Goal: Task Accomplishment & Management: Use online tool/utility

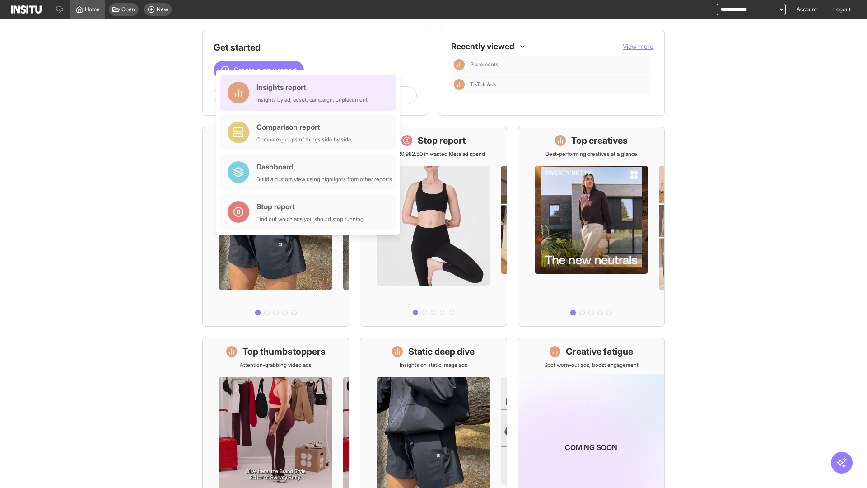
click at [310, 93] on div "Insights report Insights by ad, adset, campaign, or placement" at bounding box center [311, 93] width 111 height 22
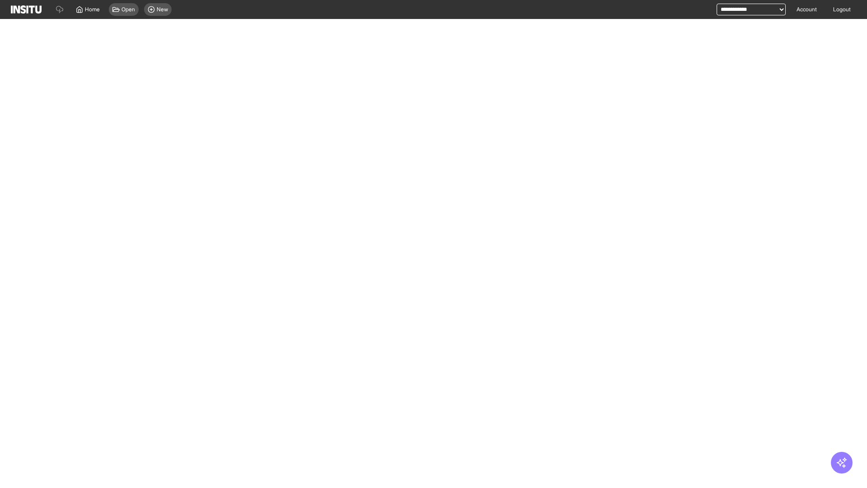
select select "**"
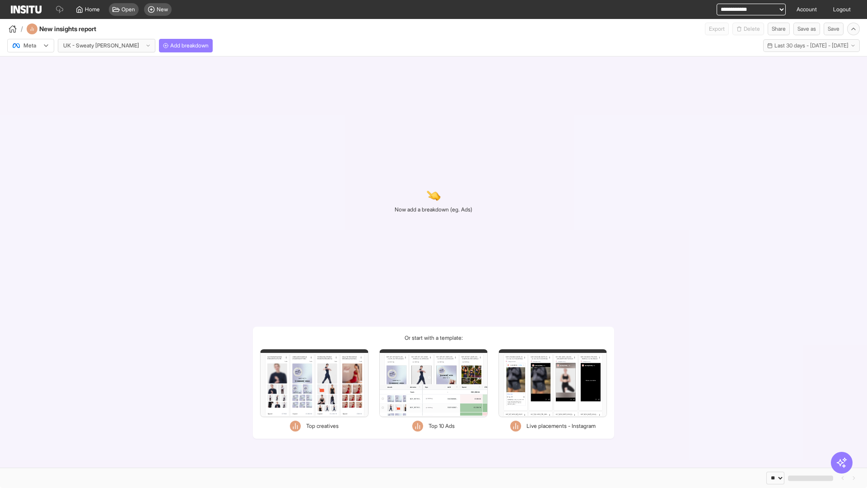
click at [31, 46] on div at bounding box center [24, 45] width 25 height 9
click at [33, 80] on span "TikTok" at bounding box center [31, 80] width 15 height 8
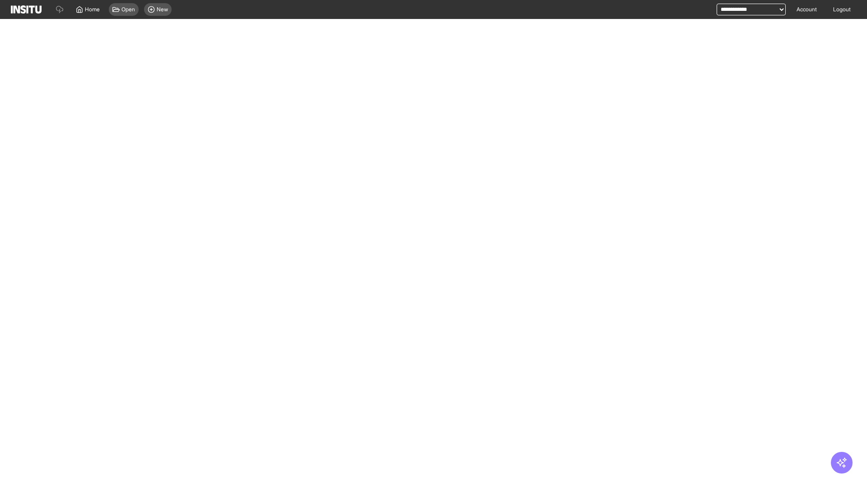
select select "**"
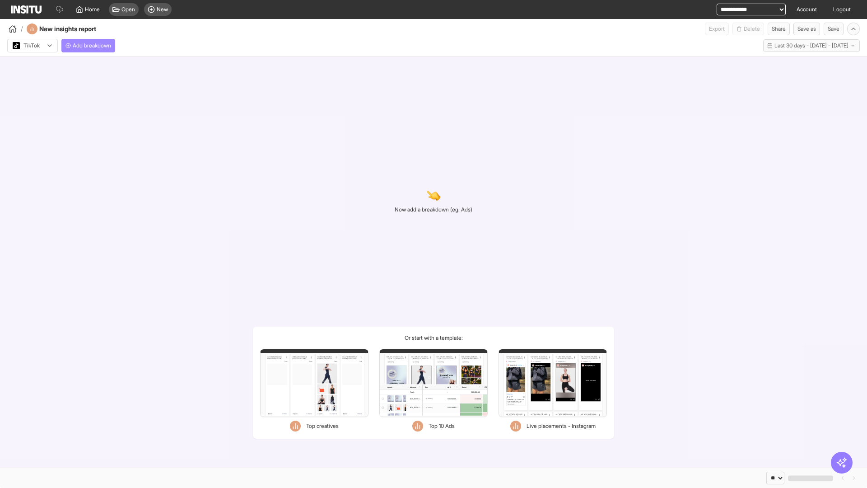
click at [90, 46] on span "Add breakdown" at bounding box center [92, 45] width 38 height 7
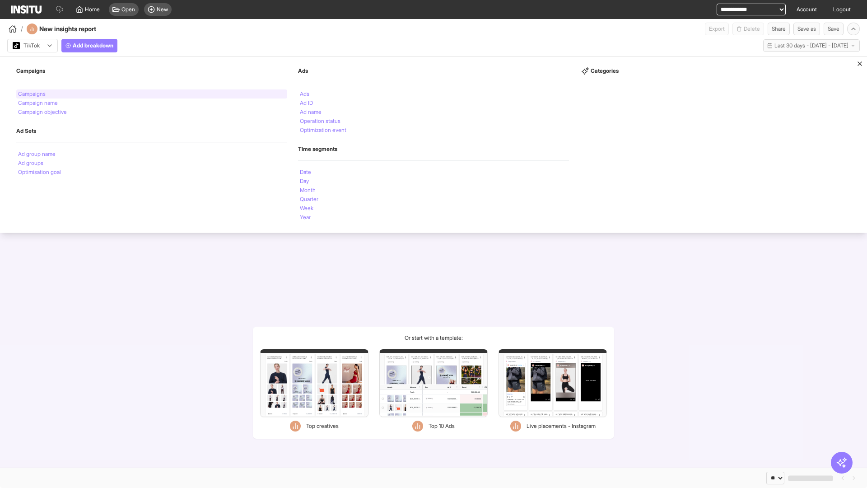
click at [33, 94] on li "Campaigns" at bounding box center [32, 93] width 28 height 5
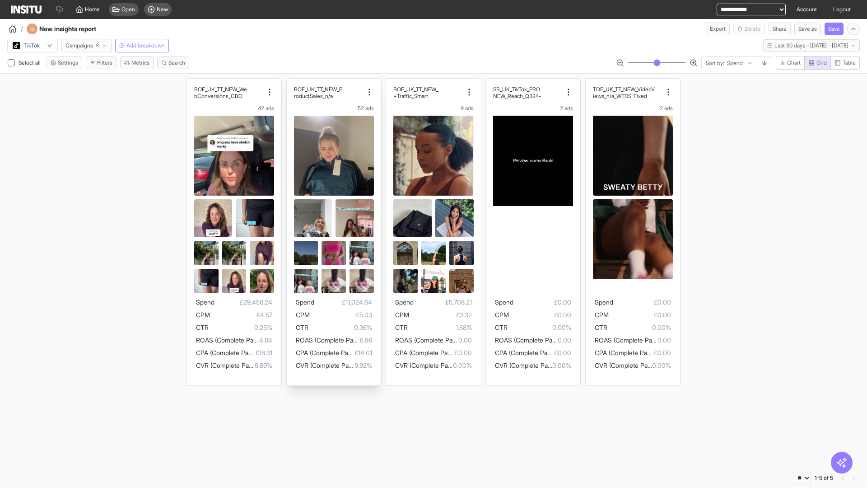
click at [191, 83] on div "BOF_UK_TT_NEW_We bConversions_CBO 42 ads Spend £29,458.24 CPM £4.57 CTR 0.25% R…" at bounding box center [234, 232] width 94 height 307
click at [291, 83] on div "BOF_UK_TT_NEW_P roductSales_n/a 52 ads Spend £11,024.64 CPM £5.03 CTR 0.36% ROA…" at bounding box center [334, 232] width 94 height 307
click at [391, 83] on div "BOF_UK_TT_NEW_ Traffic_Smart+ 9 ads Spend £5,708.21 CPM £3.32 CTR 1.68% ROAS (C…" at bounding box center [433, 232] width 94 height 307
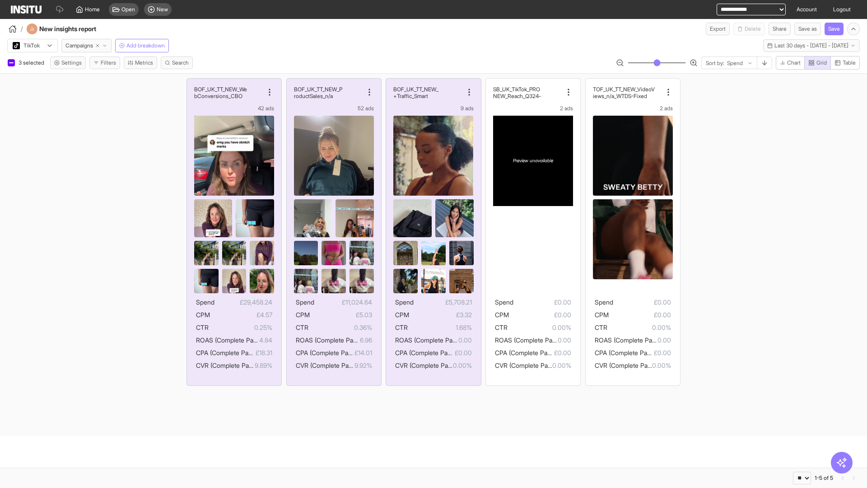
click at [386, 451] on span "Present" at bounding box center [391, 451] width 19 height 7
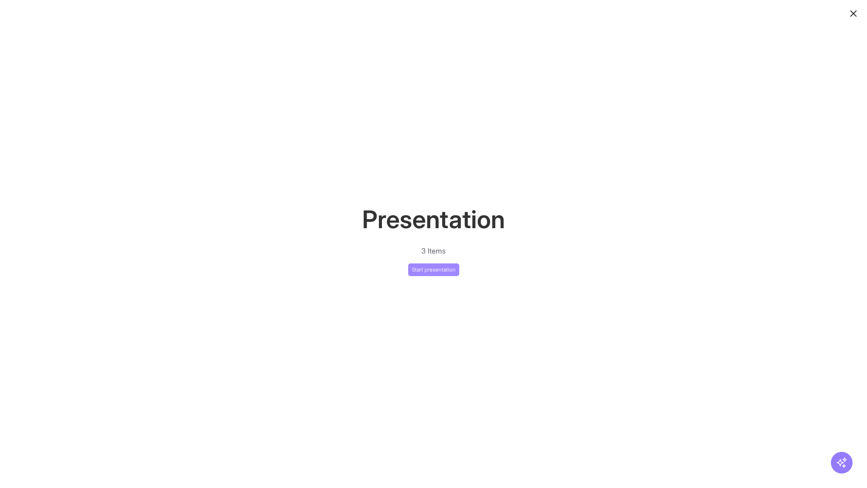
click at [433, 269] on button "Start presentation" at bounding box center [433, 269] width 51 height 13
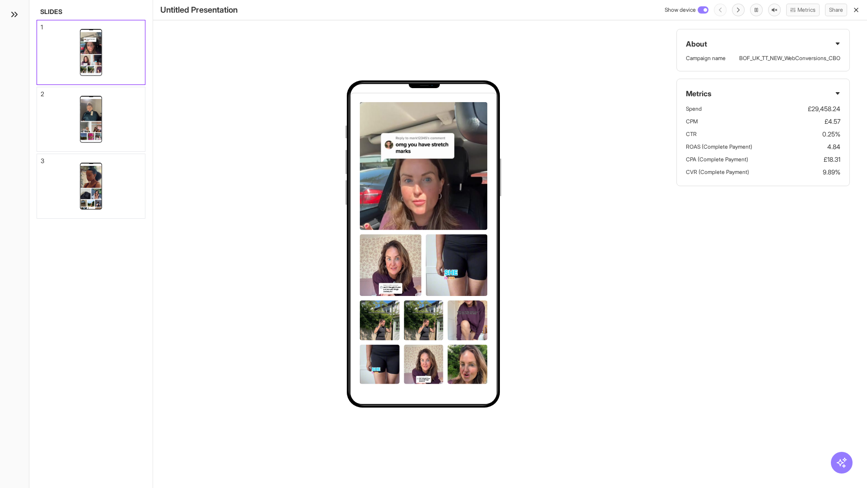
click at [41, 24] on div "1" at bounding box center [42, 27] width 2 height 6
click at [41, 91] on div "2" at bounding box center [43, 94] width 4 height 6
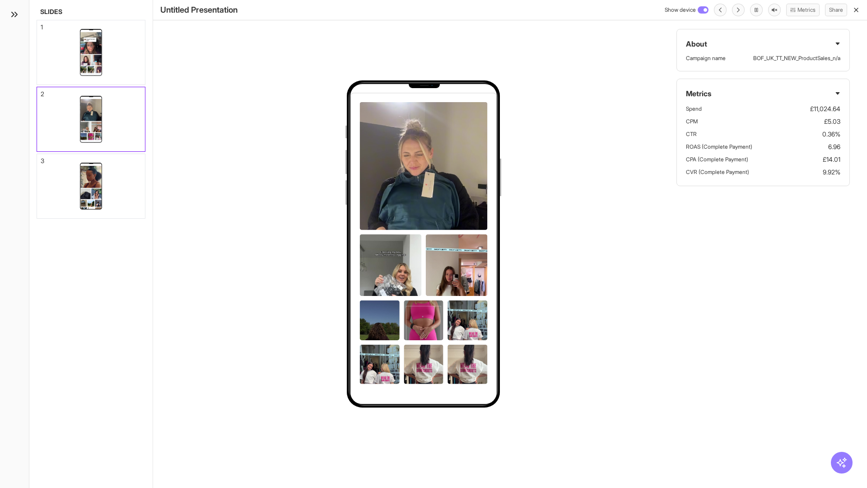
click at [41, 158] on div "3" at bounding box center [43, 161] width 4 height 6
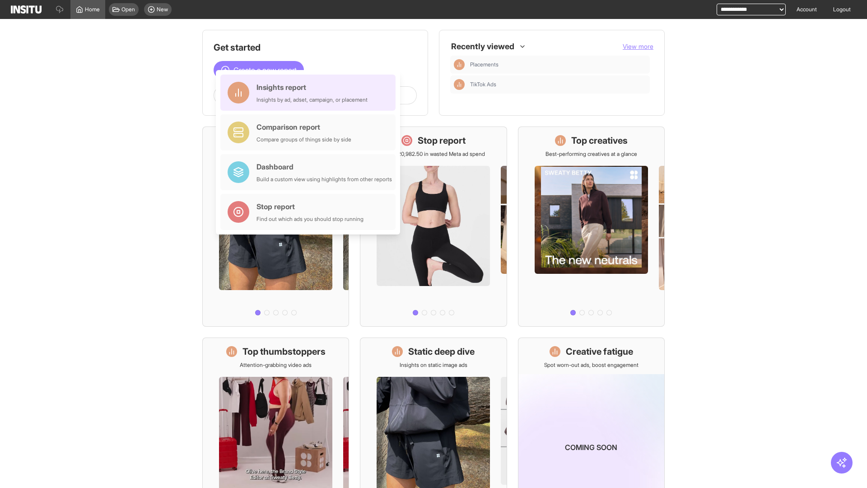
click at [310, 93] on div "Insights report Insights by ad, adset, campaign, or placement" at bounding box center [311, 93] width 111 height 22
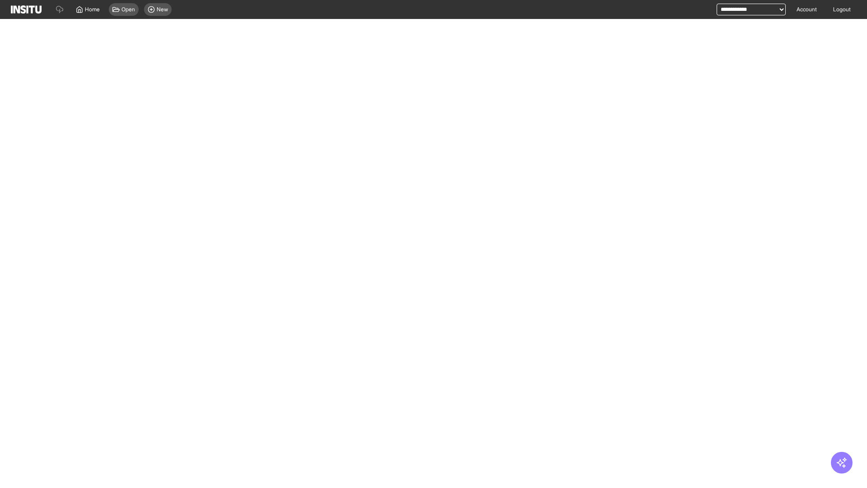
select select "**"
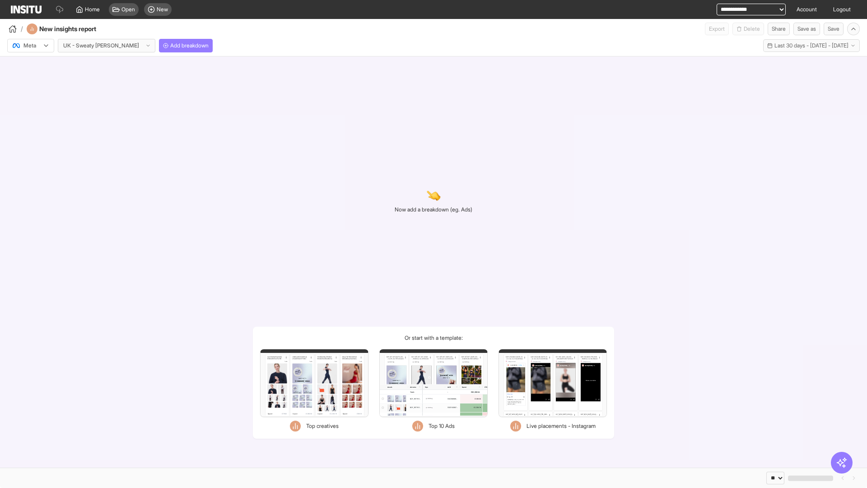
click at [31, 46] on div at bounding box center [24, 45] width 25 height 9
click at [33, 80] on span "TikTok" at bounding box center [31, 80] width 15 height 8
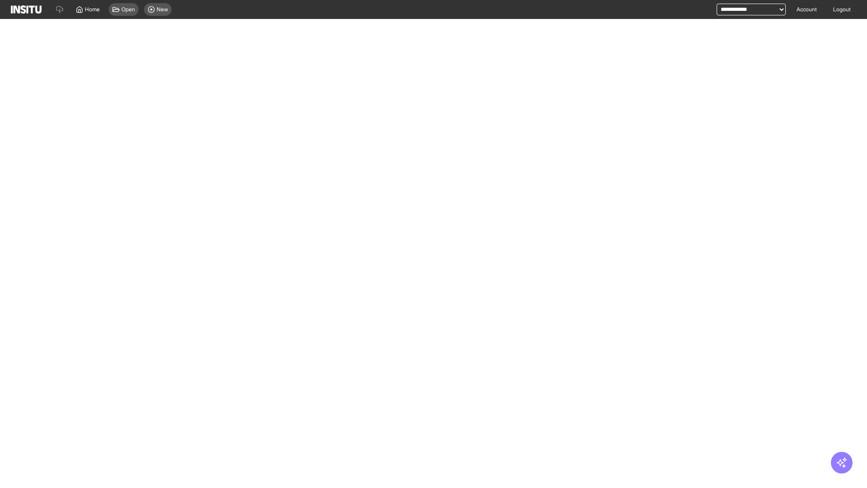
select select "**"
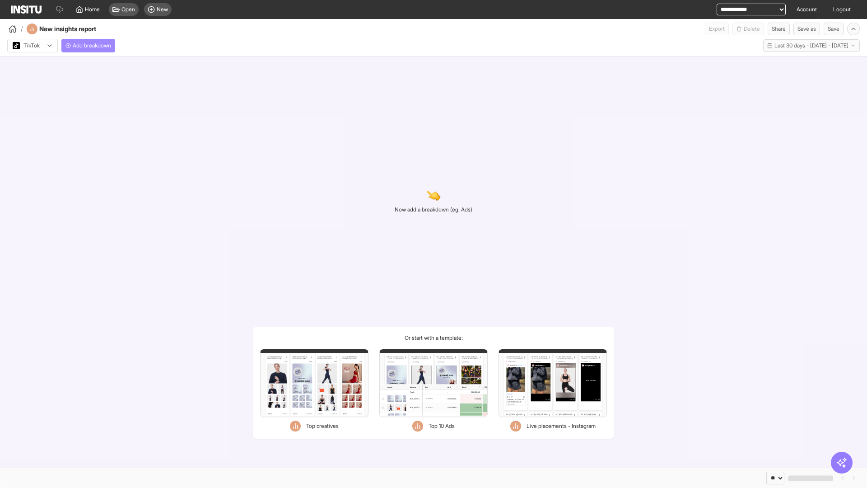
click at [90, 46] on span "Add breakdown" at bounding box center [92, 45] width 38 height 7
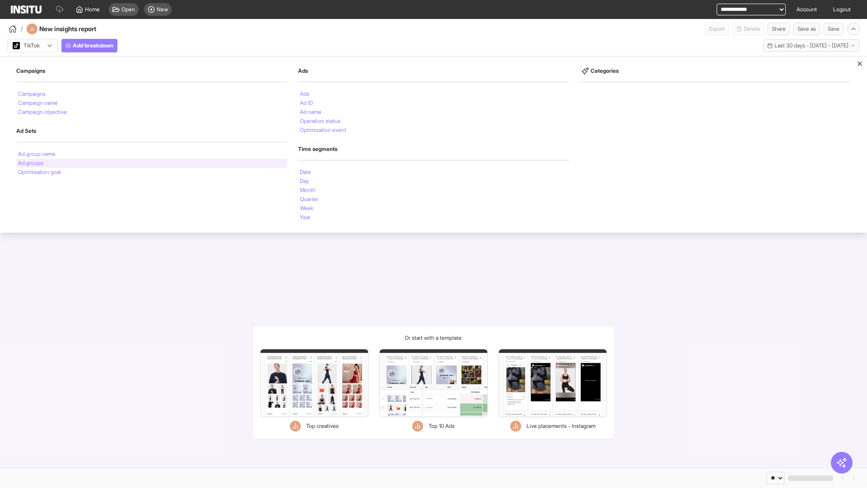
click at [31, 163] on li "Ad groups" at bounding box center [30, 162] width 25 height 5
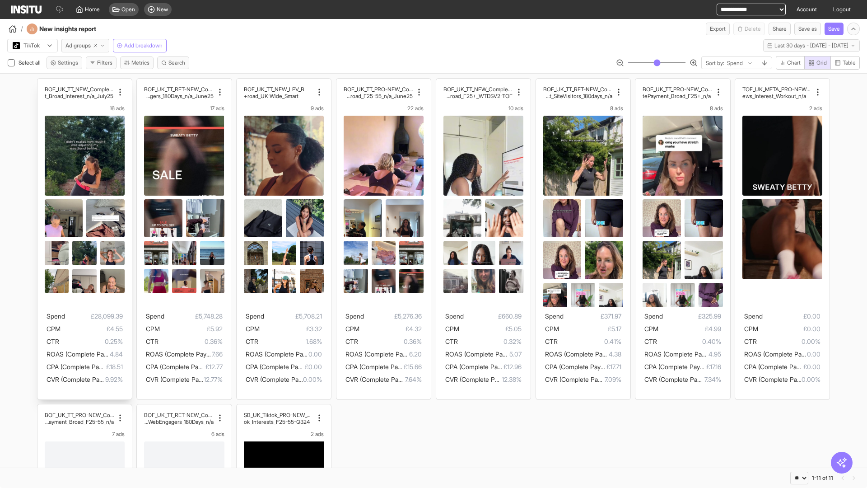
click at [42, 83] on div "BOF_UK_TT_NEW_CompletePaymen t_Broad_Interest_n/a_July25 16 ads Spend £28,099.3…" at bounding box center [84, 239] width 94 height 321
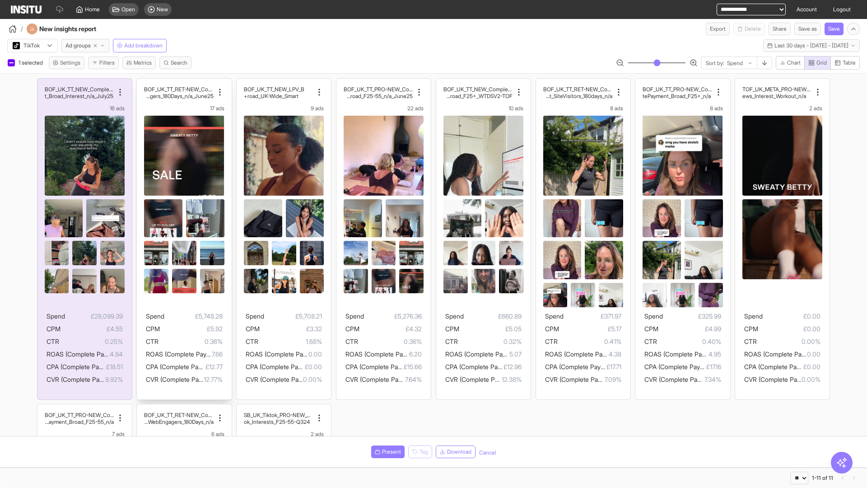
click at [141, 83] on div "BOF_UK_TT_RET-NEW_CompletePaymen t_WebEngagers_180Days_n/a_June25 17 ads Spend …" at bounding box center [184, 239] width 94 height 321
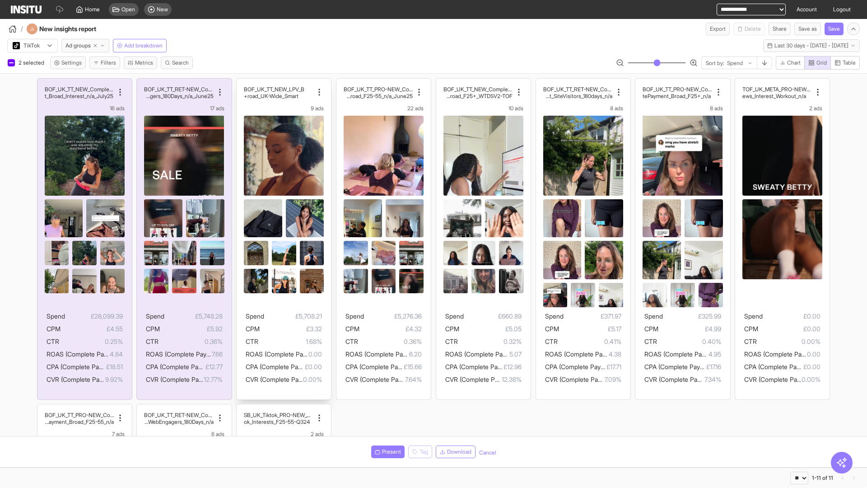
click at [241, 83] on div "BOF_UK_TT_NEW_LPV_B road_UK-Wide_Smart+ 9 ads Spend £5,708.21 CPM £3.32 CTR 1.6…" at bounding box center [284, 239] width 94 height 321
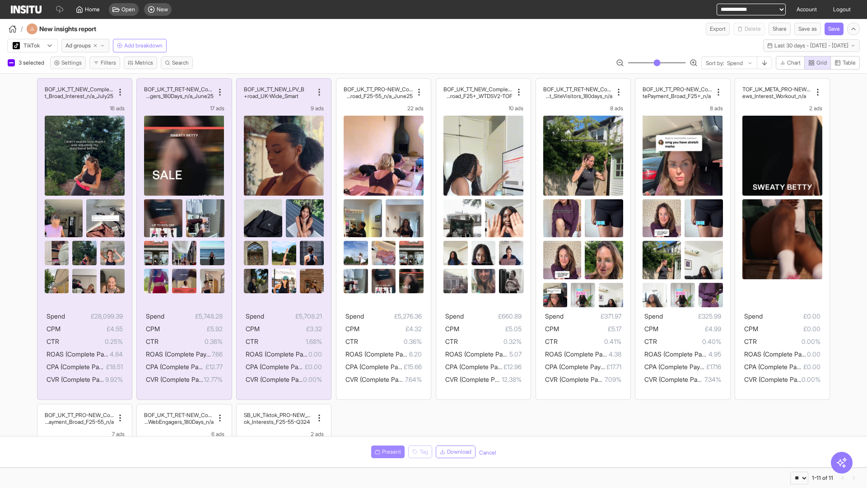
click at [386, 451] on span "Present" at bounding box center [391, 451] width 19 height 7
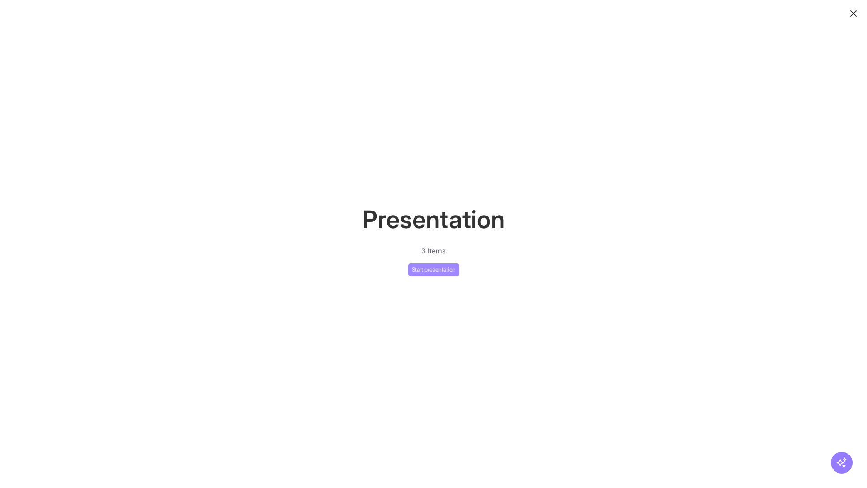
click at [433, 269] on button "Start presentation" at bounding box center [433, 269] width 51 height 13
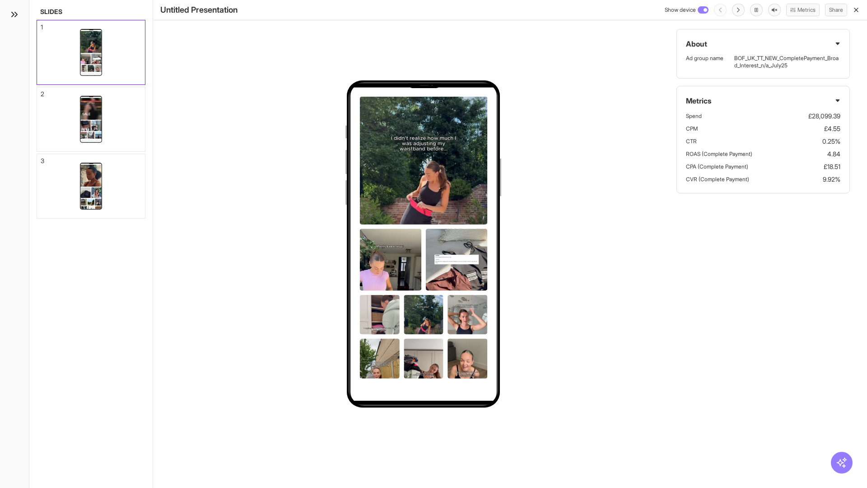
click at [41, 24] on div "1" at bounding box center [42, 27] width 2 height 6
click at [41, 91] on div "2" at bounding box center [43, 94] width 4 height 6
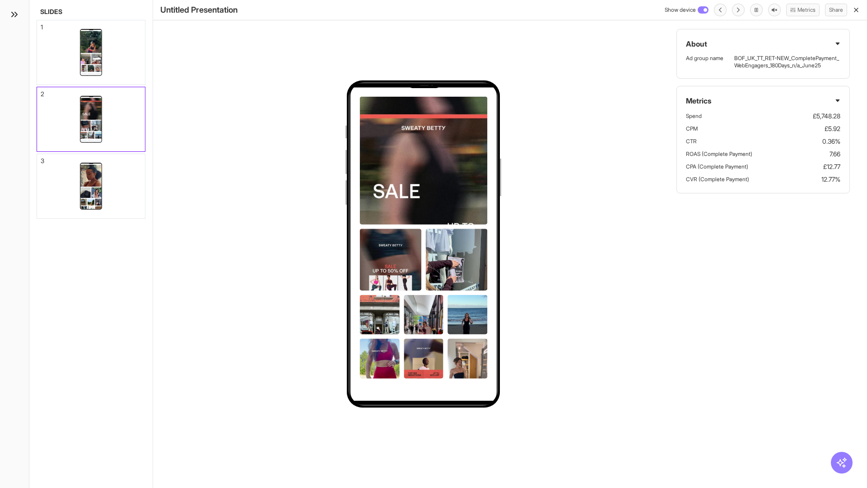
click at [41, 158] on div "3" at bounding box center [43, 161] width 4 height 6
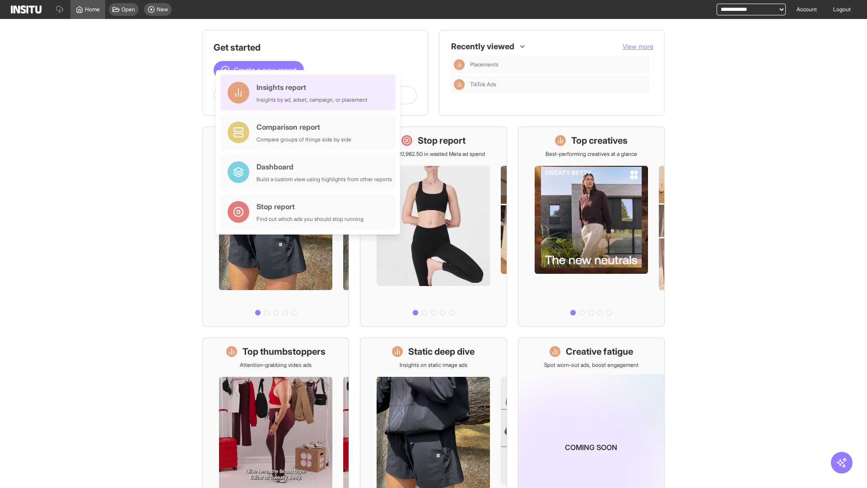
click at [310, 93] on div "Insights report Insights by ad, adset, campaign, or placement" at bounding box center [311, 93] width 111 height 22
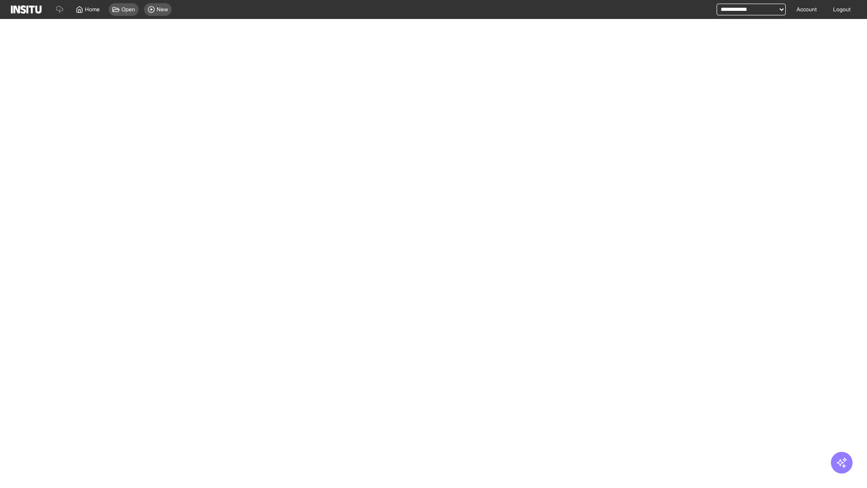
select select "**"
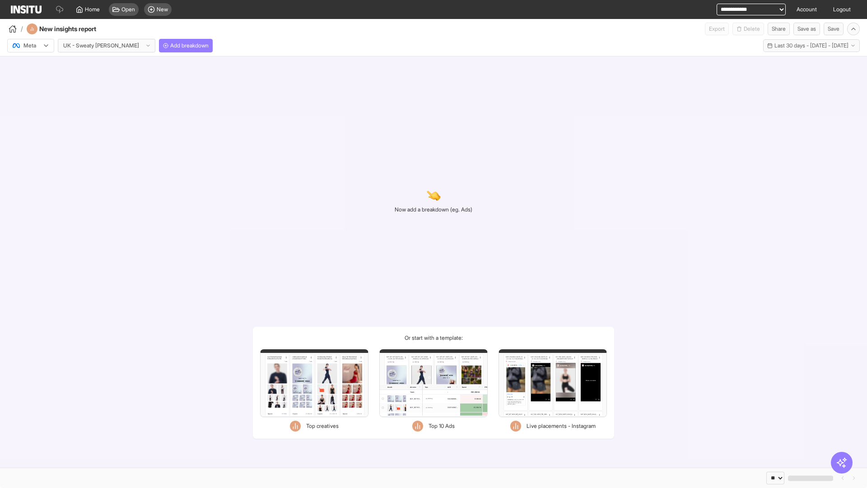
click at [31, 46] on div at bounding box center [24, 45] width 25 height 9
click at [33, 80] on span "TikTok" at bounding box center [31, 80] width 15 height 8
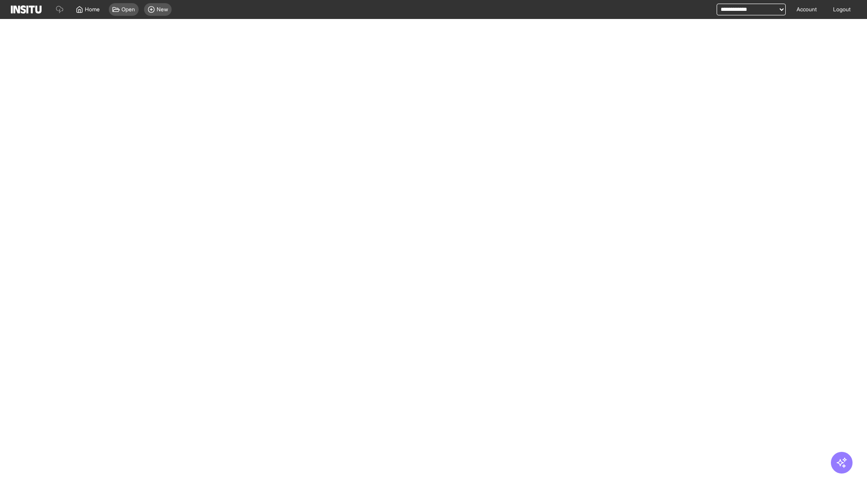
select select "**"
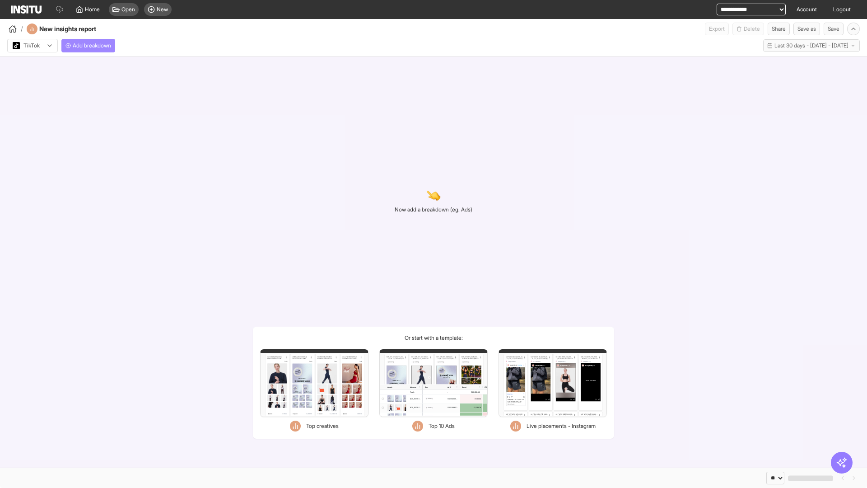
click at [90, 46] on span "Add breakdown" at bounding box center [92, 45] width 38 height 7
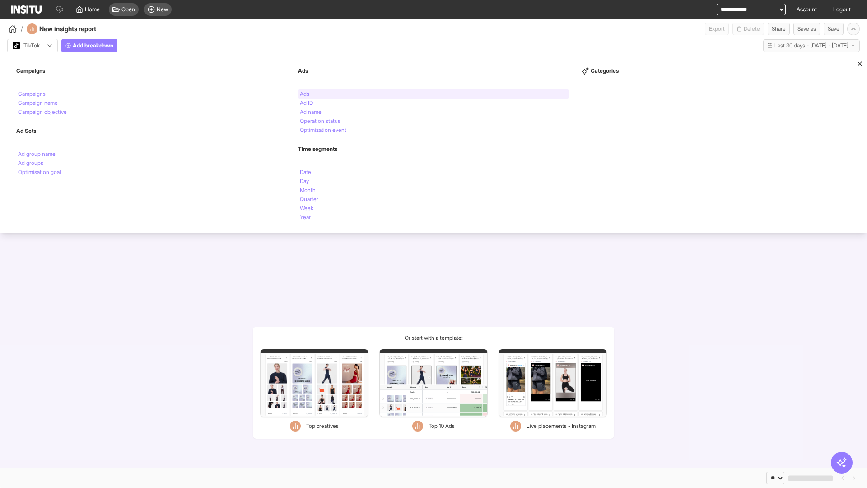
click at [304, 94] on li "Ads" at bounding box center [304, 93] width 9 height 5
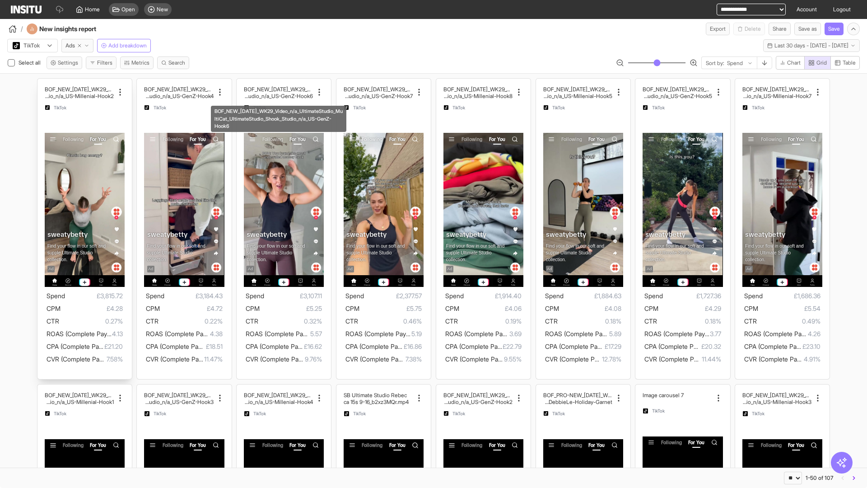
click at [42, 83] on div "BOF_NEW_[DATE]_WK29_Video_n/a_UltimateStudio_MultiCat_ UltimateStudio_Shook_Stu…" at bounding box center [84, 229] width 94 height 301
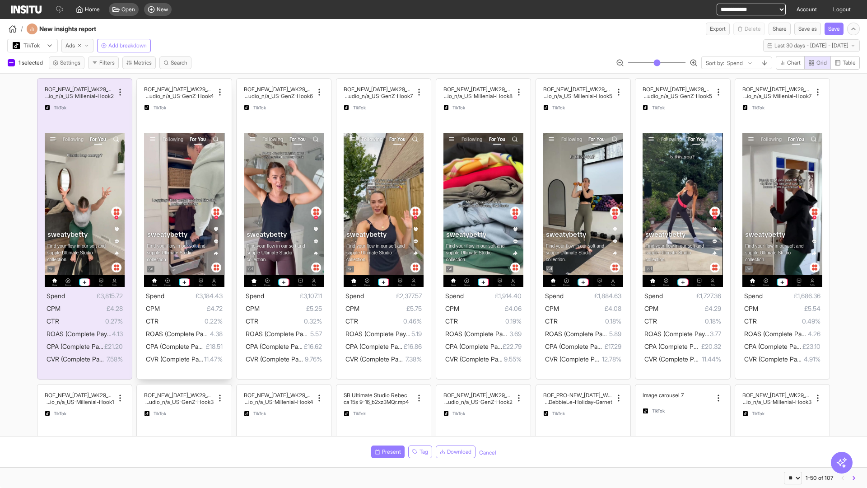
click at [141, 83] on div "BOF_NEW_[DATE]_WK29_Video_n/a_UltimateStudio_MultiC at_UltimateStudio_Shook_Stu…" at bounding box center [184, 229] width 94 height 301
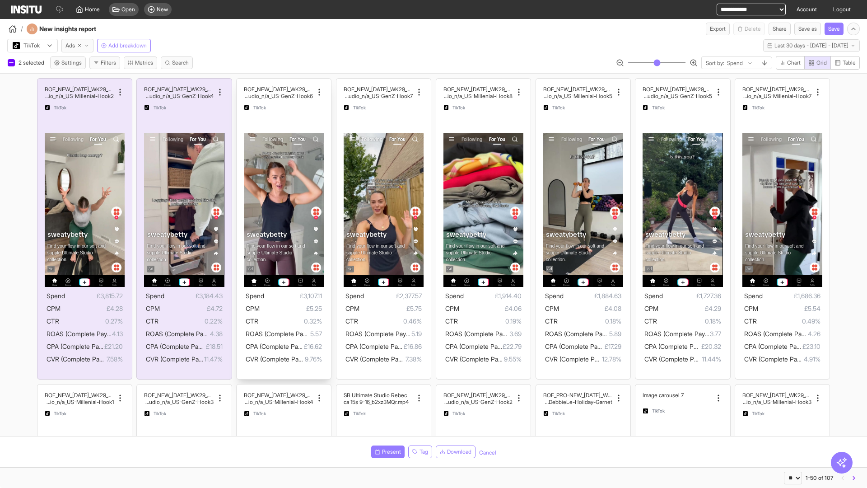
click at [241, 83] on div "BOF_NEW_[DATE]_WK29_Video_n/a_UltimateStudio_MultiC at_UltimateStudio_Shook_Stu…" at bounding box center [284, 229] width 94 height 301
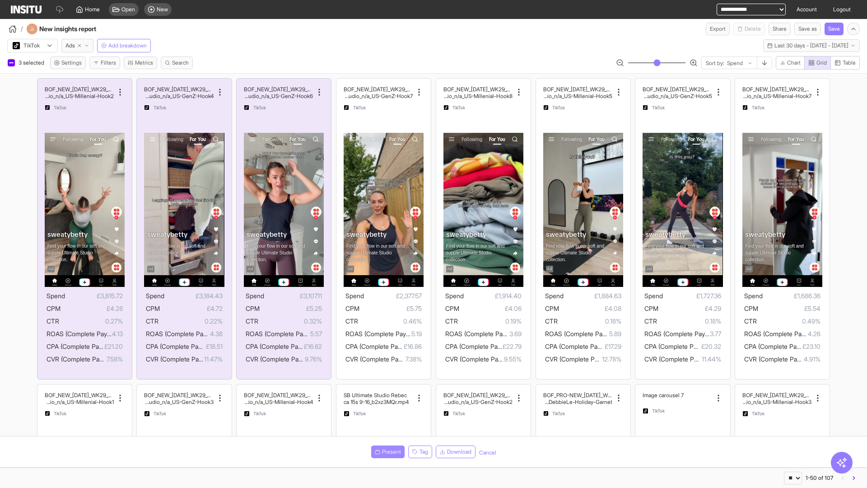
click at [386, 451] on span "Present" at bounding box center [391, 451] width 19 height 7
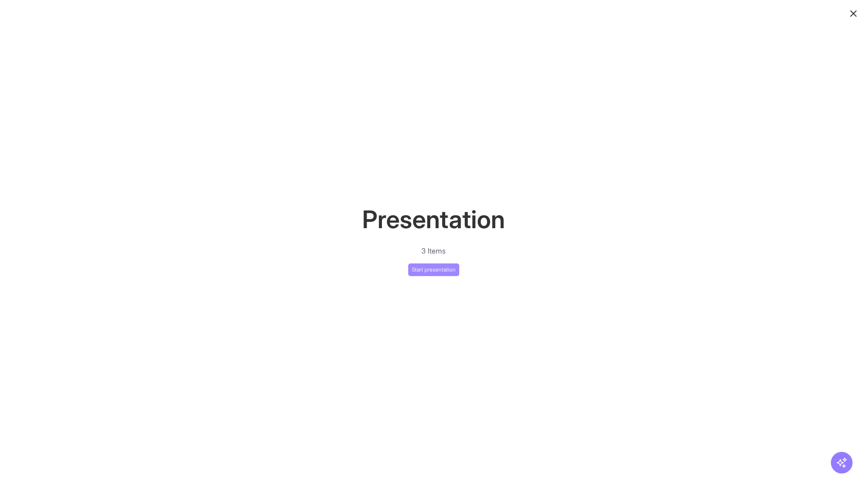
click at [433, 269] on button "Start presentation" at bounding box center [433, 269] width 51 height 13
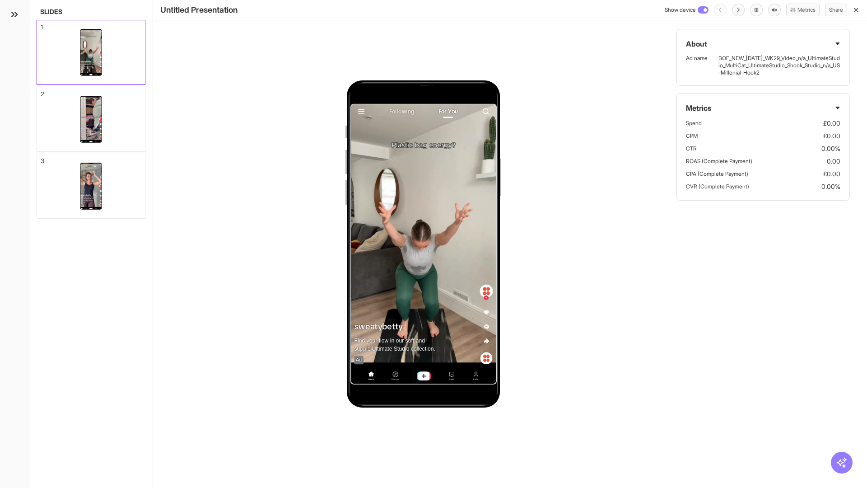
click at [41, 24] on div "1" at bounding box center [42, 27] width 2 height 6
click at [41, 91] on div "2" at bounding box center [43, 94] width 4 height 6
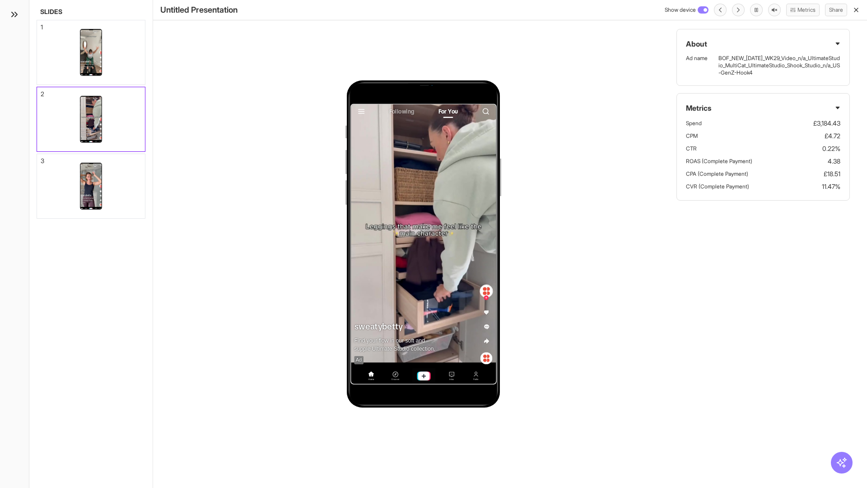
click at [41, 158] on div "3" at bounding box center [43, 161] width 4 height 6
